Goal: Task Accomplishment & Management: Complete application form

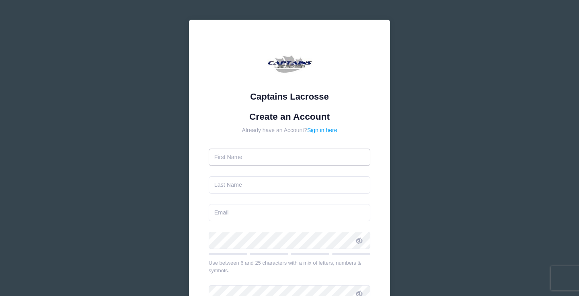
click at [251, 162] on input "text" at bounding box center [290, 157] width 162 height 17
type input "[PERSON_NAME]"
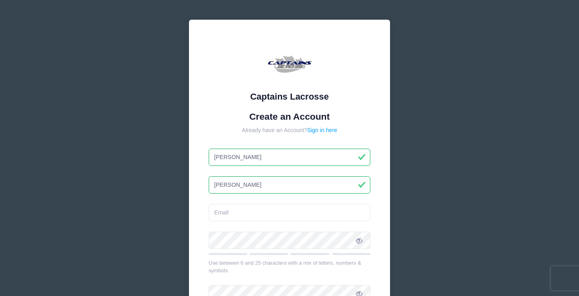
type input "[PERSON_NAME]"
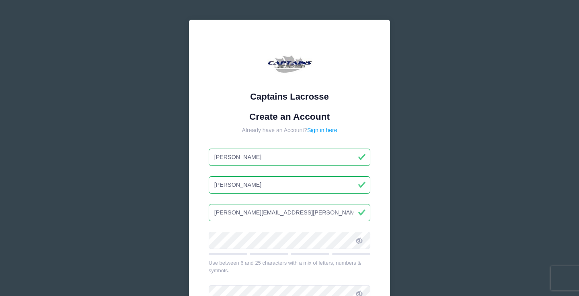
type input "[PERSON_NAME][EMAIL_ADDRESS][PERSON_NAME][DOMAIN_NAME]"
click at [283, 249] on div at bounding box center [290, 243] width 162 height 23
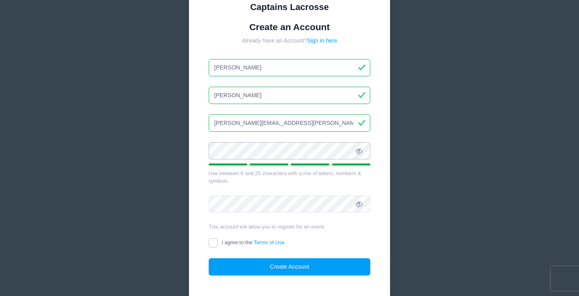
scroll to position [94, 0]
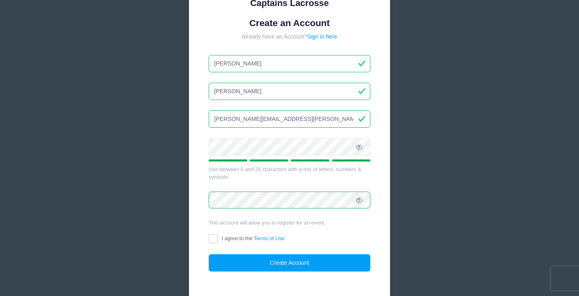
click at [221, 238] on label "I agree to the Terms of Use" at bounding box center [247, 239] width 76 height 8
click at [218, 238] on input "I agree to the Terms of Use" at bounding box center [213, 238] width 9 height 9
checkbox input "true"
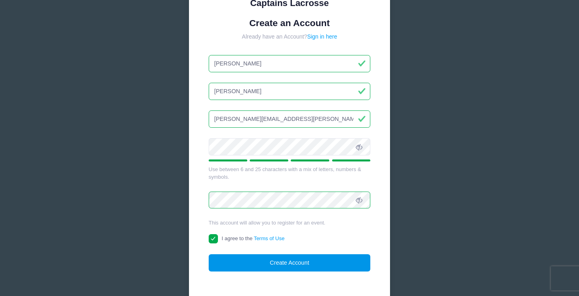
click at [267, 262] on button "Create Account" at bounding box center [290, 262] width 162 height 17
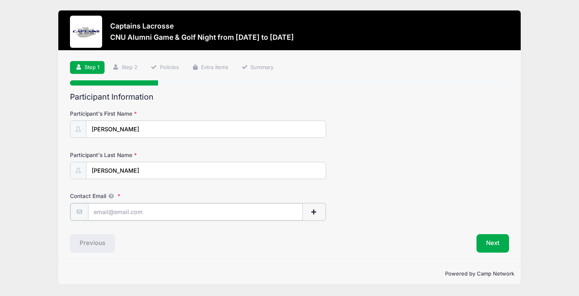
click at [156, 215] on input "Contact Email" at bounding box center [195, 211] width 215 height 17
type input "campbell.pozin@gmail.com"
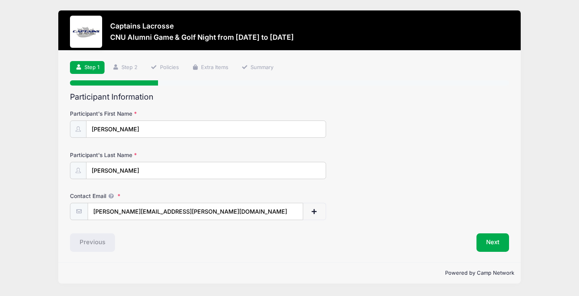
click at [211, 187] on form "Participant's First Name campbell Participant's Last Name pozin Contact Email c…" at bounding box center [289, 165] width 439 height 111
click at [493, 242] on button "Next" at bounding box center [492, 243] width 33 height 18
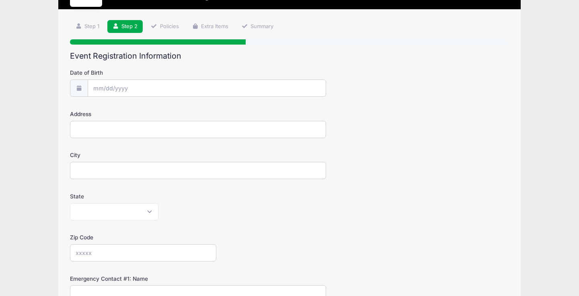
scroll to position [5, 0]
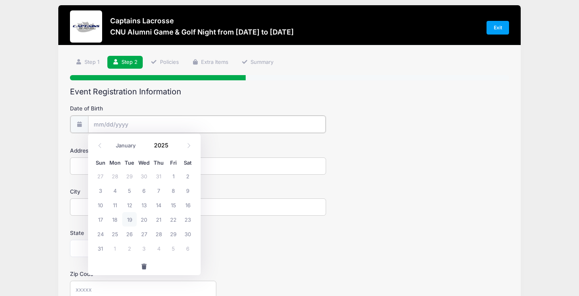
click at [142, 129] on input "Date of Birth" at bounding box center [207, 124] width 238 height 17
click at [122, 120] on input "Date of Birth" at bounding box center [207, 124] width 238 height 17
click at [127, 143] on select "January February March April May June July August September October November De…" at bounding box center [130, 146] width 36 height 10
select select "9"
click at [112, 141] on select "January February March April May June July August September October November De…" at bounding box center [130, 146] width 36 height 10
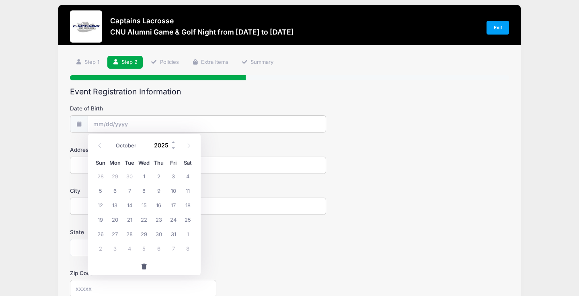
click at [160, 141] on input "2025" at bounding box center [163, 145] width 26 height 12
type input "1999"
click at [175, 188] on span "8" at bounding box center [173, 190] width 14 height 14
type input "10/08/1999"
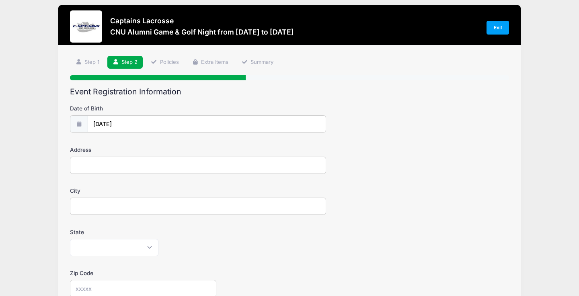
click at [119, 168] on input "Address" at bounding box center [198, 165] width 256 height 17
click at [113, 152] on label "Address" at bounding box center [143, 150] width 146 height 8
click at [113, 157] on input "Address" at bounding box center [198, 165] width 256 height 17
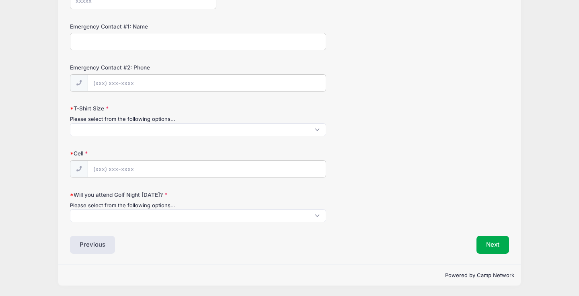
scroll to position [293, 0]
click at [169, 220] on span at bounding box center [198, 216] width 256 height 13
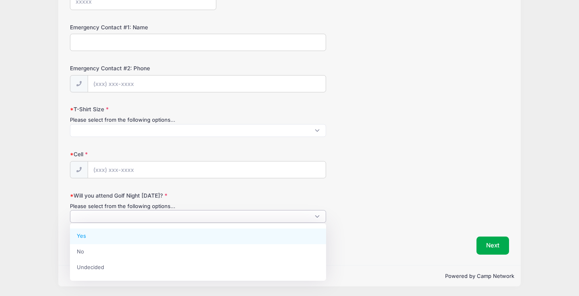
scroll to position [0, 0]
click at [344, 171] on div "Cell" at bounding box center [289, 164] width 439 height 28
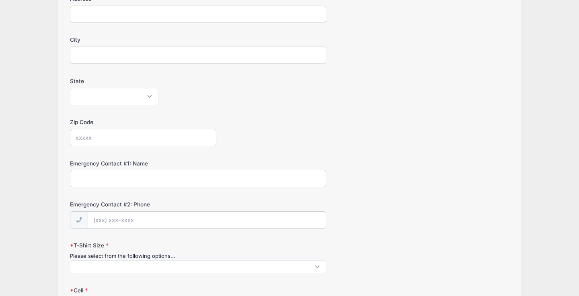
scroll to position [0, 0]
